Goal: Find specific page/section: Find specific page/section

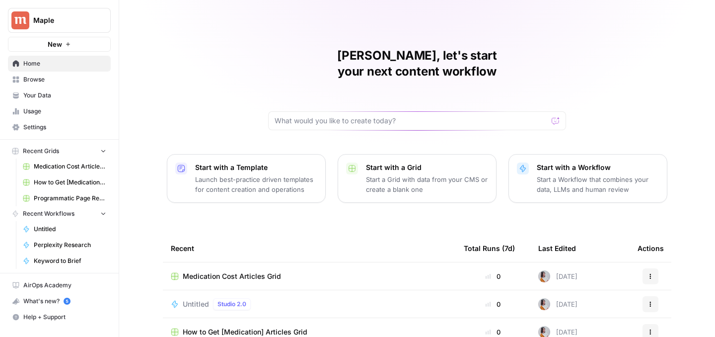
scroll to position [120, 0]
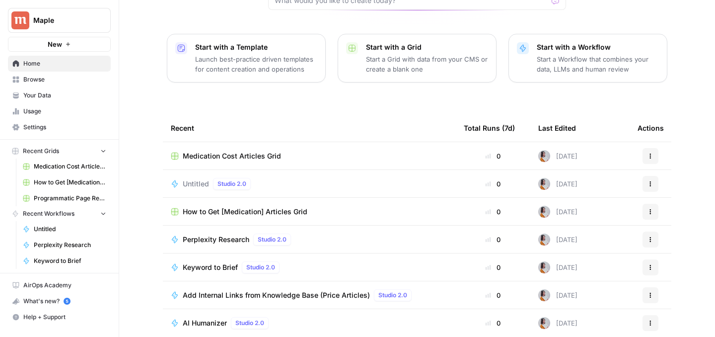
click at [271, 207] on span "How to Get [Medication] Articles Grid" at bounding box center [245, 212] width 125 height 10
